Goal: Transaction & Acquisition: Purchase product/service

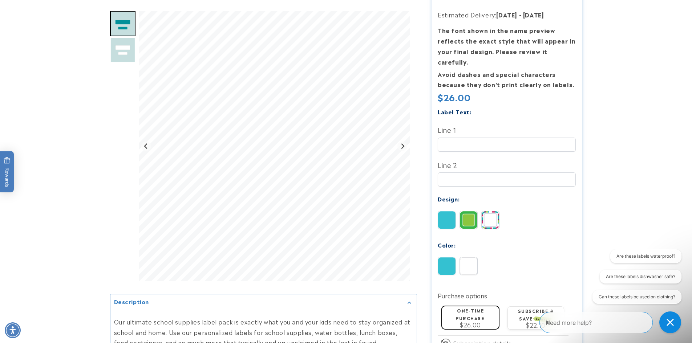
scroll to position [145, 0]
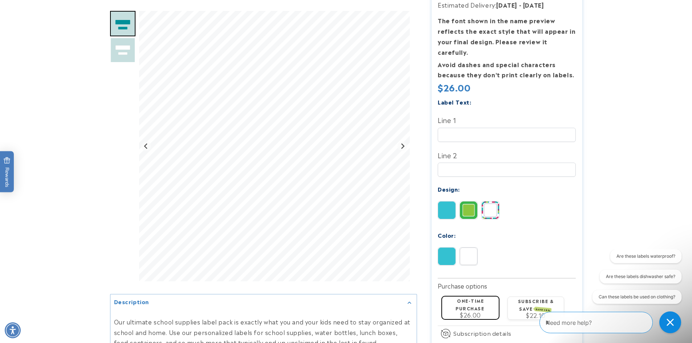
click at [470, 207] on img at bounding box center [468, 210] width 17 height 17
click at [445, 206] on img at bounding box center [446, 210] width 17 height 17
click at [464, 207] on img at bounding box center [468, 210] width 17 height 17
click at [487, 202] on img at bounding box center [490, 210] width 17 height 17
click at [461, 248] on img at bounding box center [468, 256] width 17 height 17
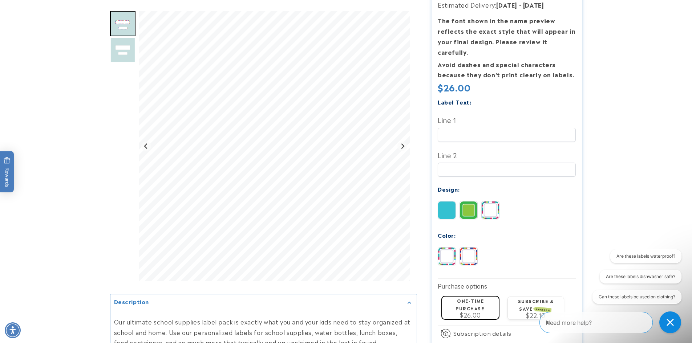
click at [453, 248] on img at bounding box center [446, 256] width 17 height 17
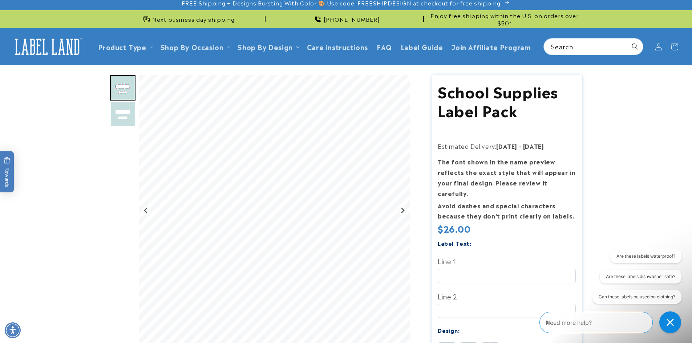
scroll to position [0, 0]
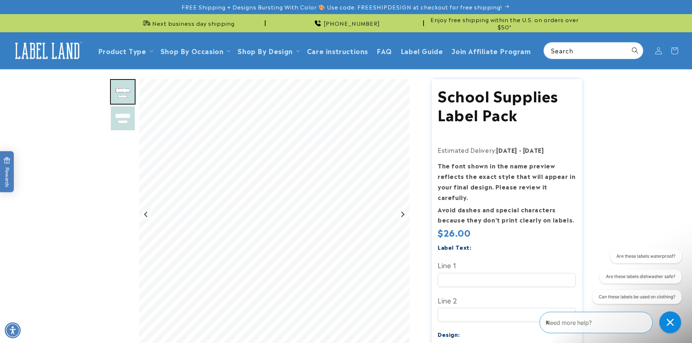
click at [117, 125] on img "Go to slide 2" at bounding box center [122, 118] width 25 height 25
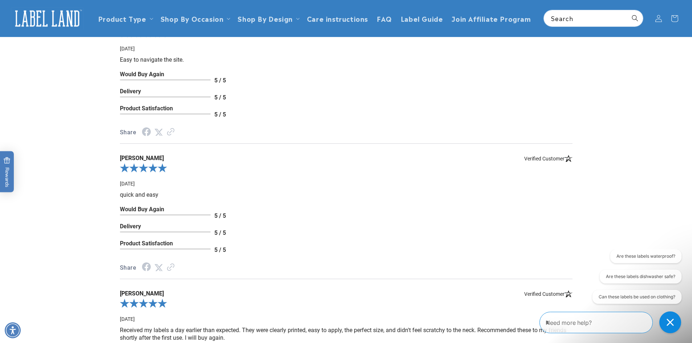
scroll to position [908, 0]
